Goal: Transaction & Acquisition: Purchase product/service

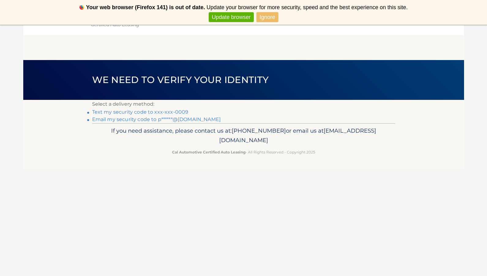
click at [165, 110] on link "Text my security code to xxx-xxx-0009" at bounding box center [140, 112] width 96 height 6
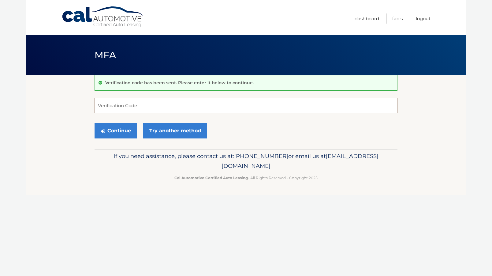
click at [162, 110] on input "Verification Code" at bounding box center [245, 105] width 303 height 15
type input "026965"
click at [132, 128] on button "Continue" at bounding box center [115, 130] width 43 height 15
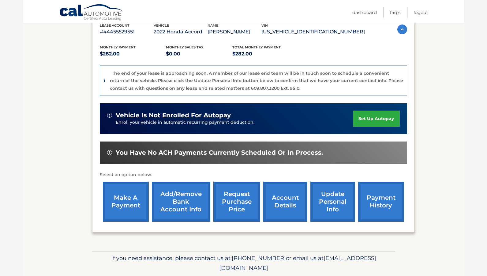
scroll to position [125, 0]
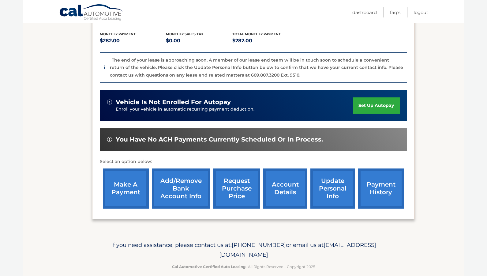
click at [138, 203] on link "make a payment" at bounding box center [126, 188] width 46 height 40
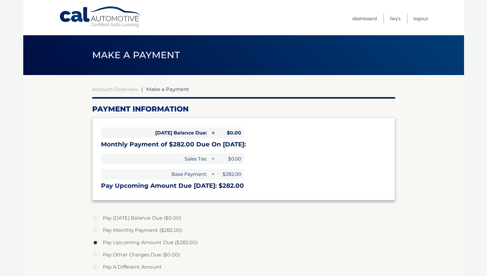
select select "ZmEzYmFiOGMtMTM1Yi00ODI3LTkyM2YtNGVjMDFjOTllNzA4"
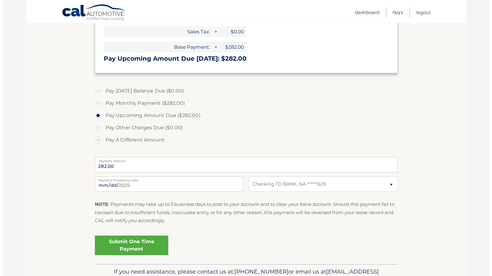
scroll to position [156, 0]
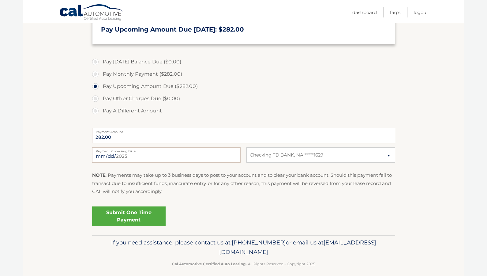
click at [142, 209] on link "Submit One Time Payment" at bounding box center [128, 216] width 73 height 20
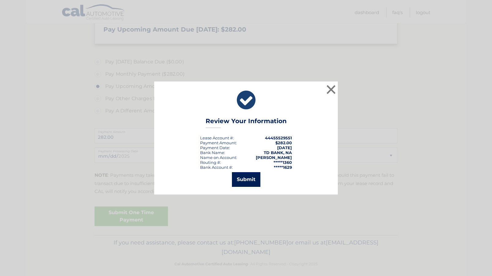
click at [243, 179] on button "Submit" at bounding box center [246, 179] width 28 height 15
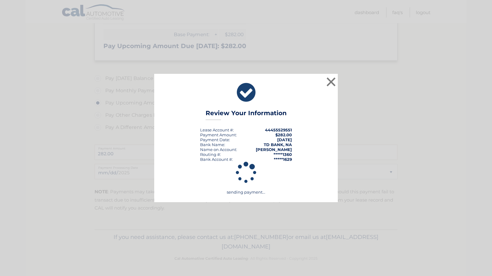
scroll to position [139, 0]
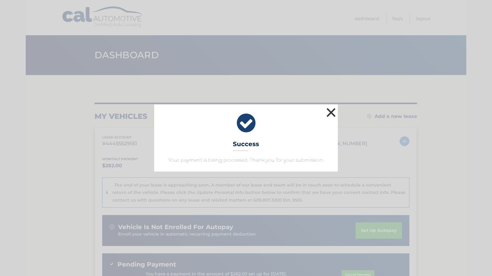
click at [332, 111] on button "×" at bounding box center [331, 112] width 12 height 12
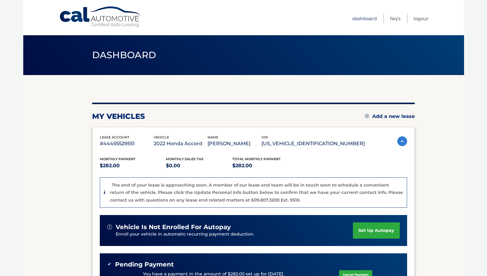
click at [355, 19] on link "Dashboard" at bounding box center [364, 18] width 24 height 10
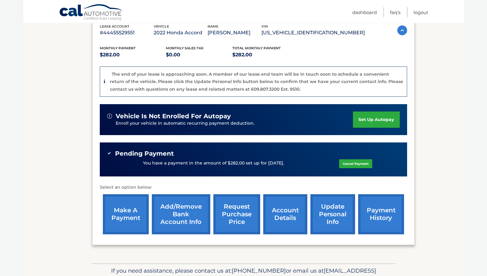
scroll to position [125, 0]
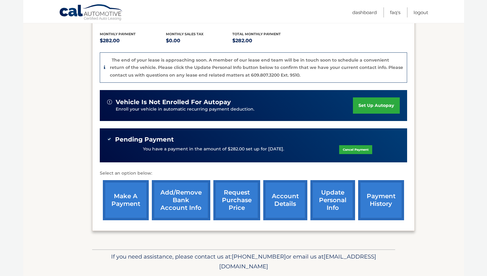
click at [265, 184] on link "account details" at bounding box center [285, 200] width 44 height 40
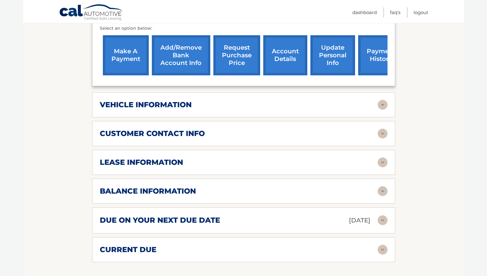
scroll to position [250, 0]
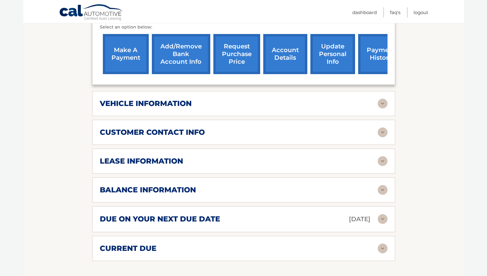
click at [380, 166] on img at bounding box center [382, 161] width 10 height 10
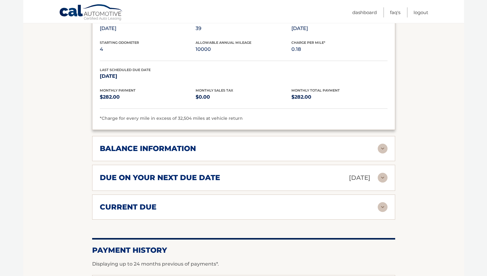
scroll to position [437, 0]
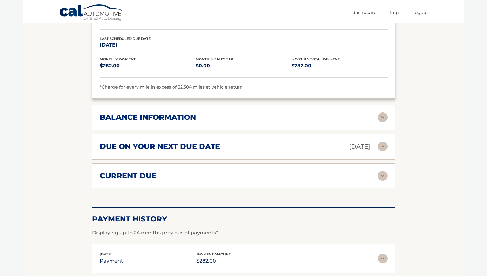
click at [382, 121] on img at bounding box center [382, 117] width 10 height 10
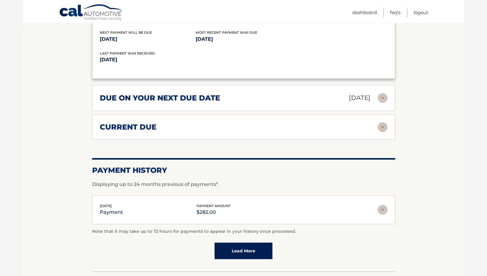
scroll to position [561, 0]
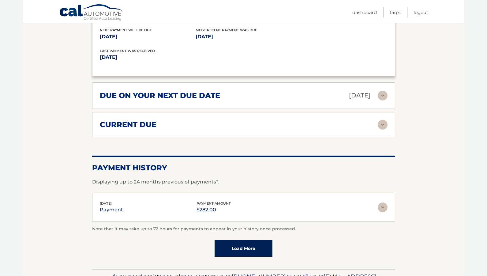
click at [382, 129] on img at bounding box center [382, 125] width 10 height 10
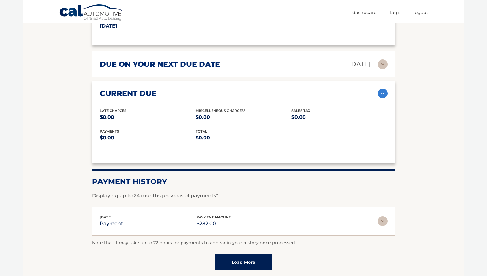
scroll to position [624, 0]
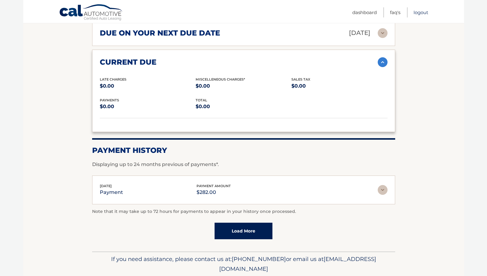
click at [417, 11] on link "Logout" at bounding box center [420, 12] width 15 height 10
